Goal: Check status: Check status

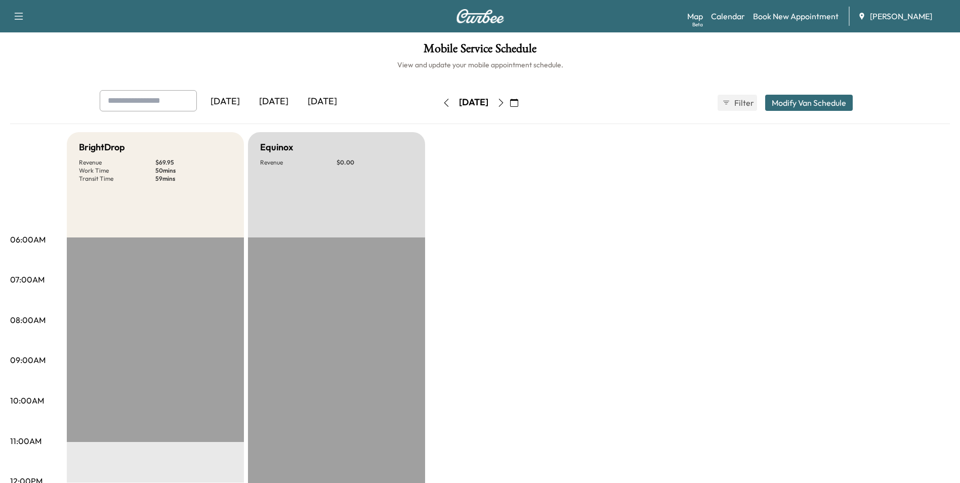
click at [275, 98] on div "[DATE]" at bounding box center [274, 101] width 49 height 23
click at [275, 99] on div "[DATE]" at bounding box center [274, 101] width 49 height 23
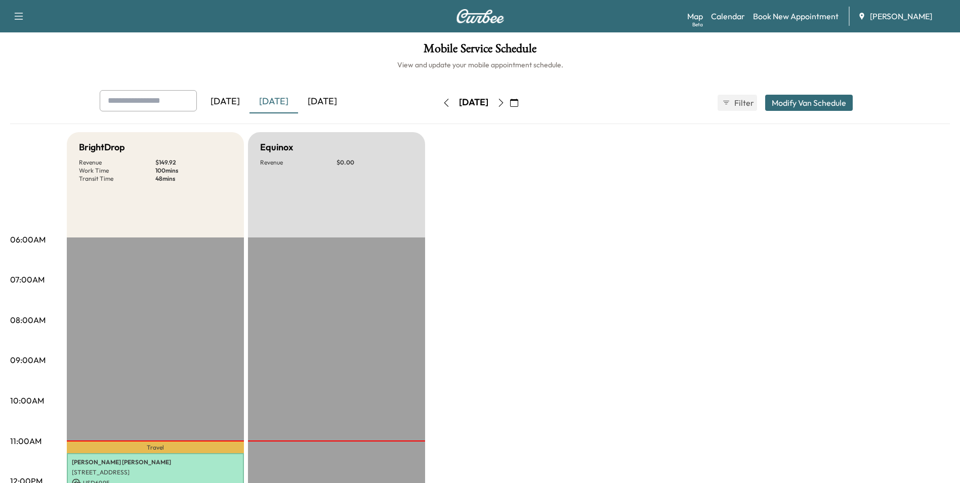
click at [321, 99] on div "[DATE]" at bounding box center [322, 101] width 49 height 23
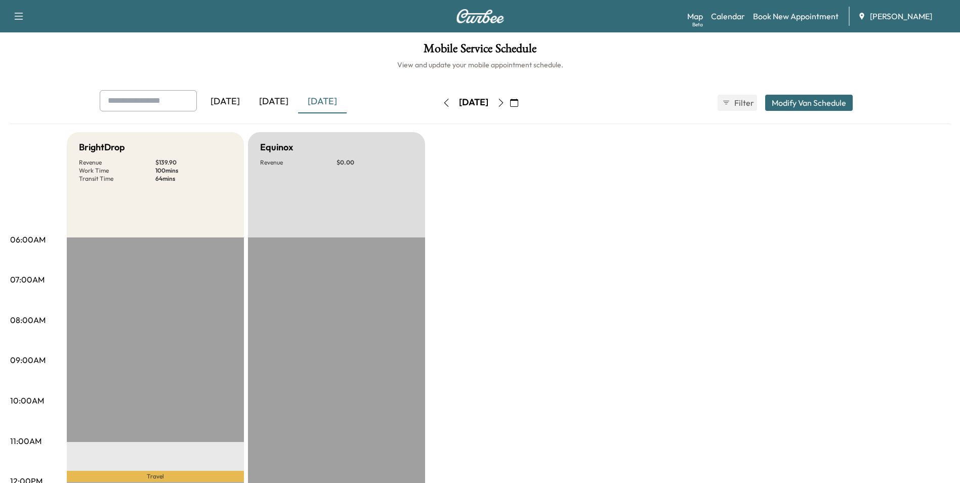
click at [277, 100] on div "[DATE]" at bounding box center [274, 101] width 49 height 23
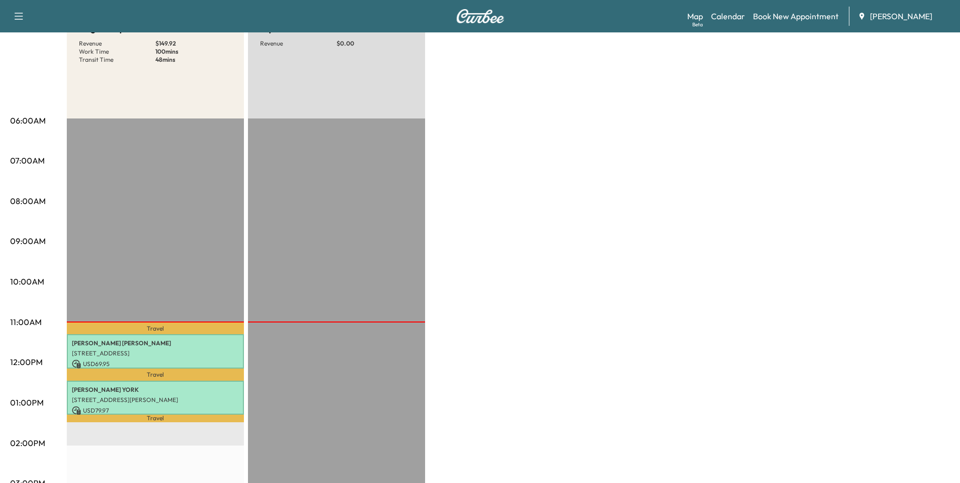
scroll to position [152, 0]
